Goal: Communication & Community: Connect with others

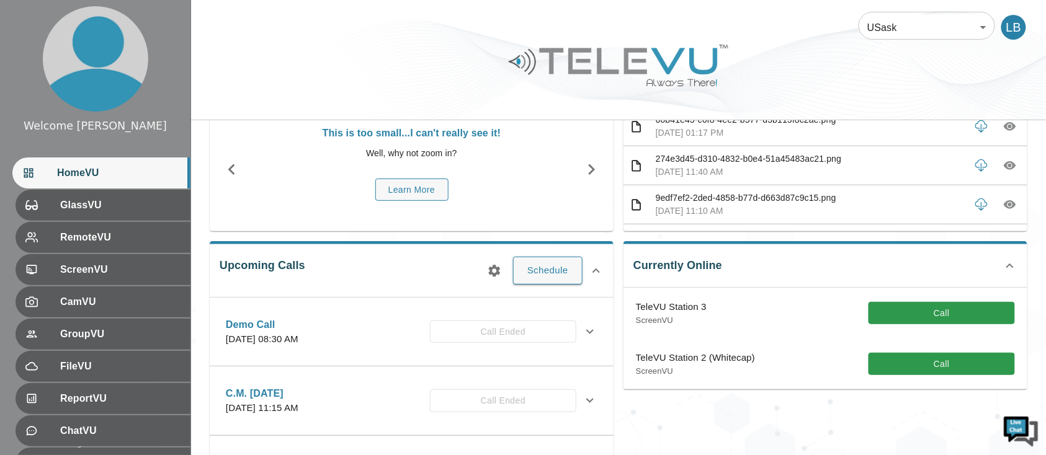
scroll to position [83, 0]
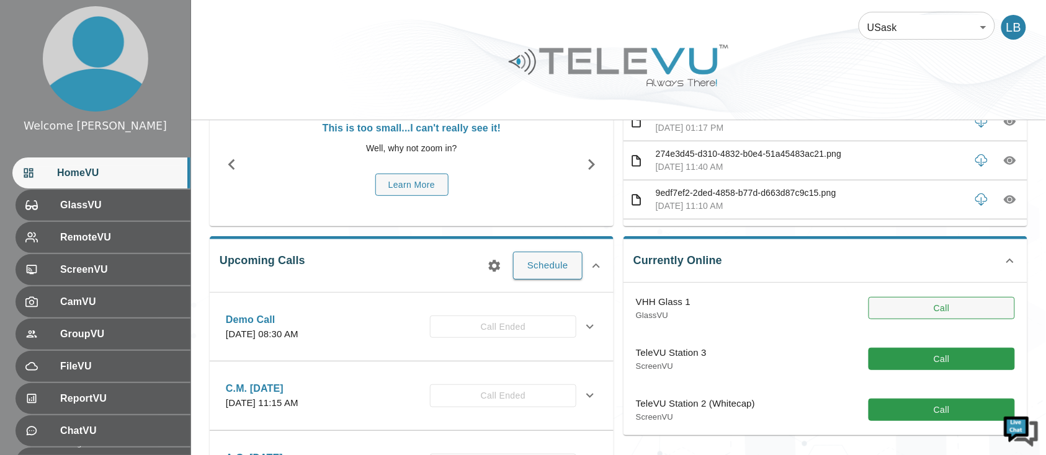
click at [949, 303] on button "Call" at bounding box center [942, 308] width 146 height 23
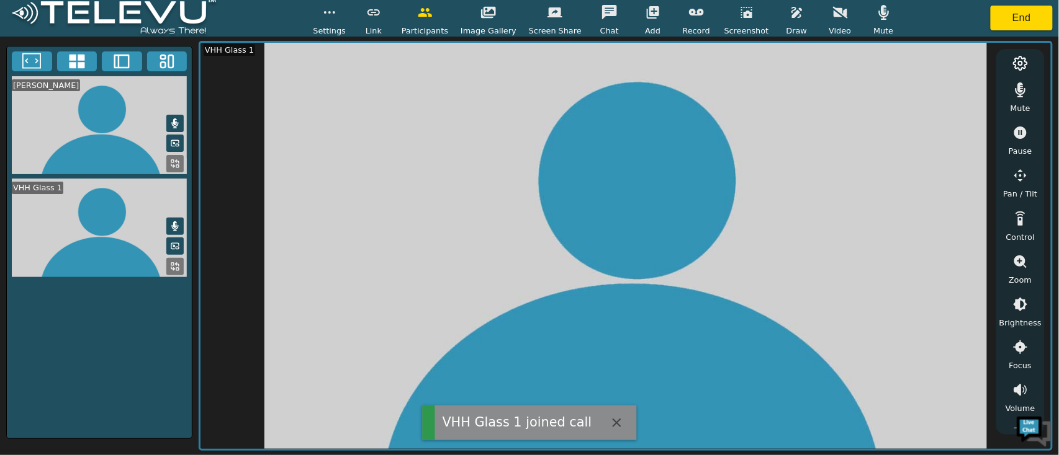
drag, startPoint x: 879, startPoint y: 18, endPoint x: 892, endPoint y: 37, distance: 22.7
click at [879, 19] on button "button" at bounding box center [883, 12] width 31 height 25
click at [1017, 91] on icon "button" at bounding box center [1020, 90] width 15 height 15
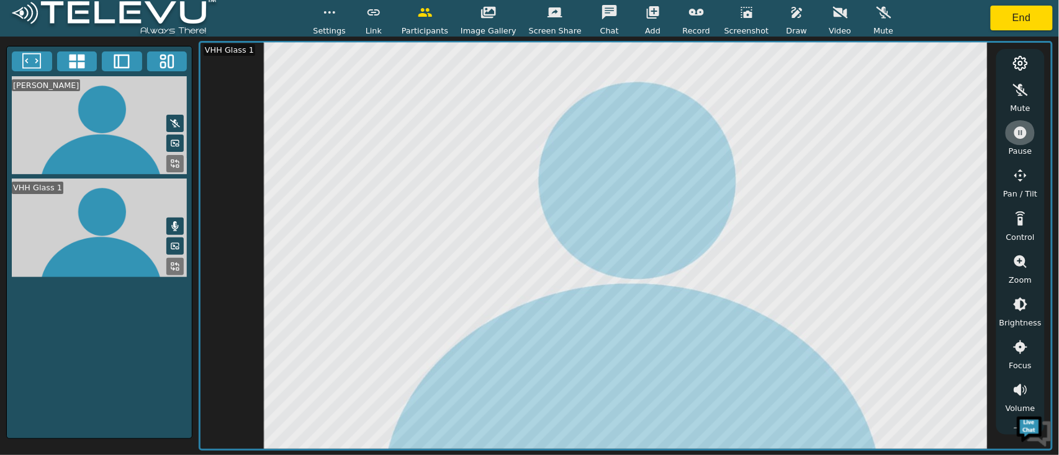
click at [1026, 136] on icon "button" at bounding box center [1020, 132] width 15 height 15
click at [789, 19] on icon "button" at bounding box center [796, 12] width 15 height 15
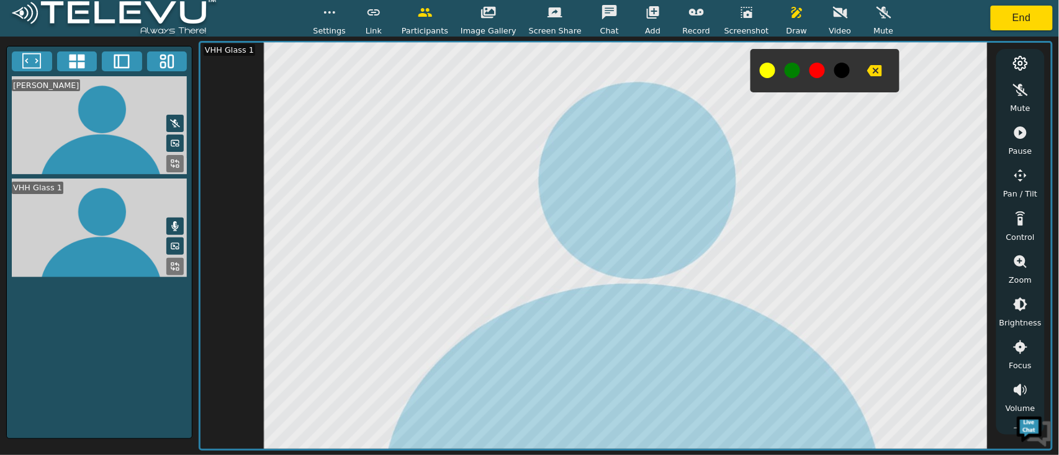
click at [1020, 132] on icon "button" at bounding box center [1020, 132] width 15 height 15
click at [867, 72] on icon "button" at bounding box center [874, 70] width 15 height 15
